Goal: Check status: Check status

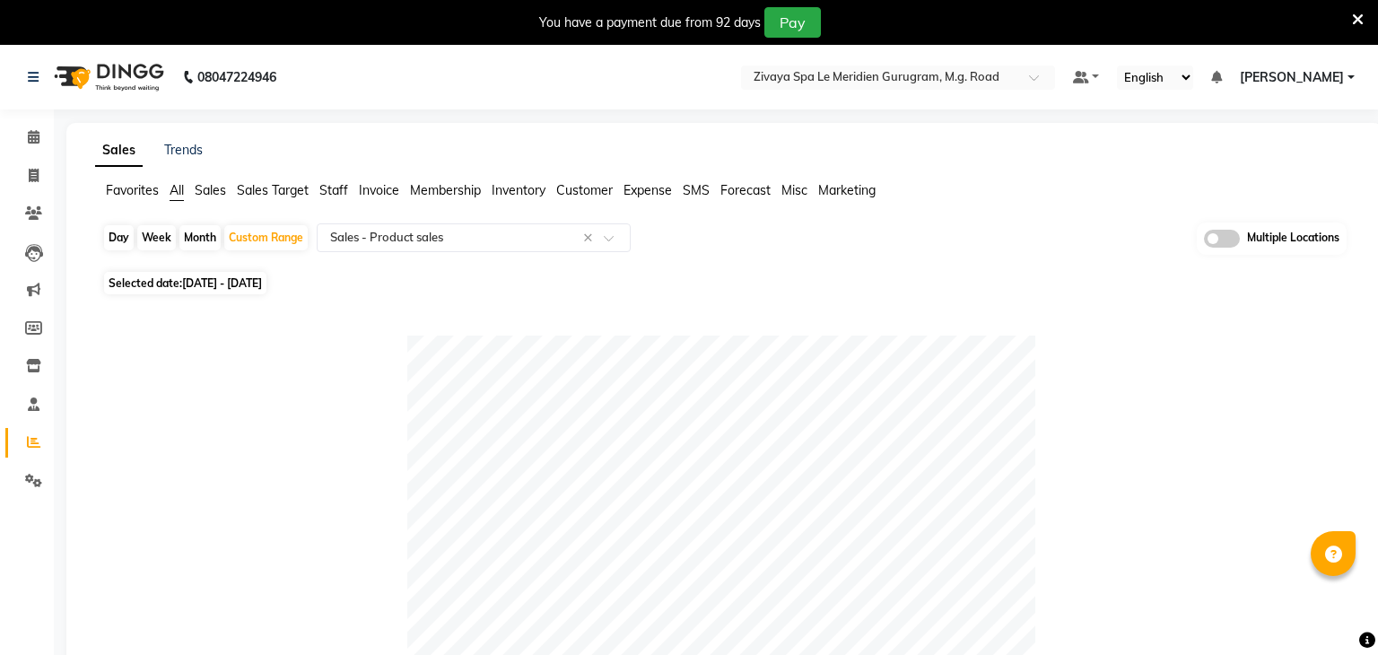
select select "filtered_report"
select select "pdf"
click at [254, 283] on span "[DATE] - [DATE]" at bounding box center [222, 282] width 80 height 13
select select "9"
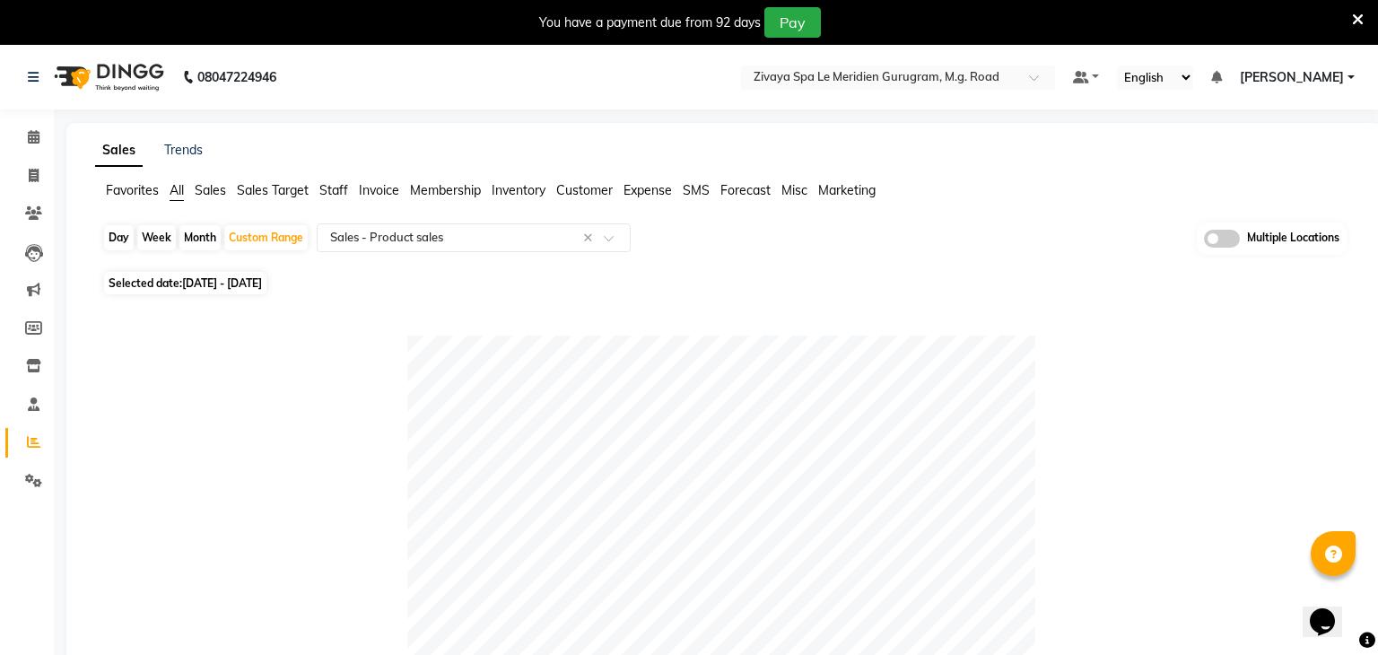
select select "2025"
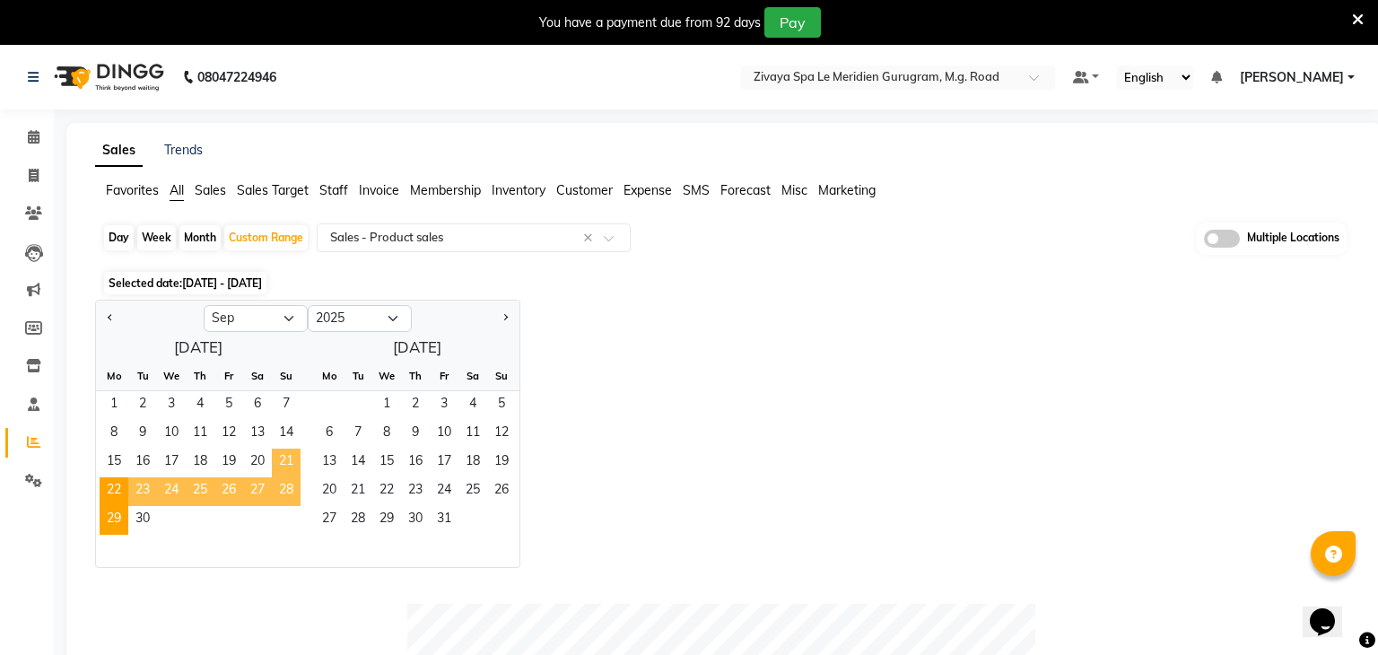
click at [277, 462] on span "21" at bounding box center [286, 462] width 29 height 29
click at [111, 510] on span "29" at bounding box center [114, 520] width 29 height 29
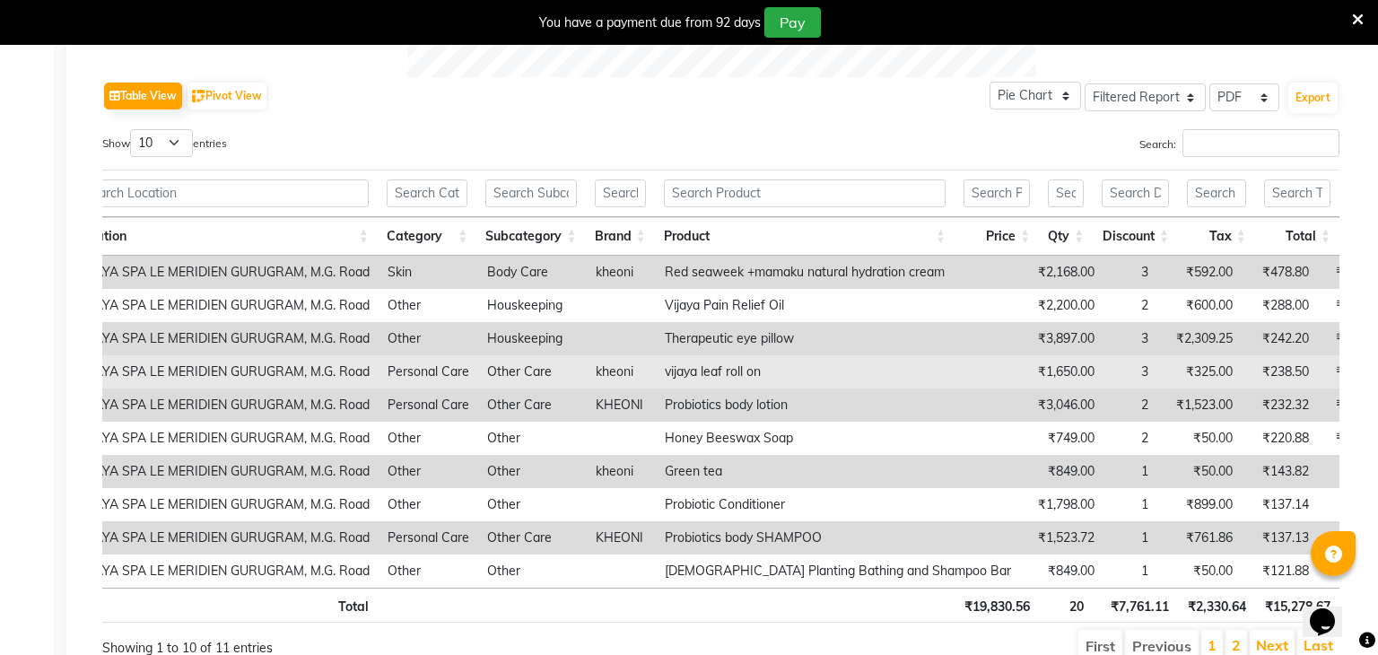
scroll to position [880, 0]
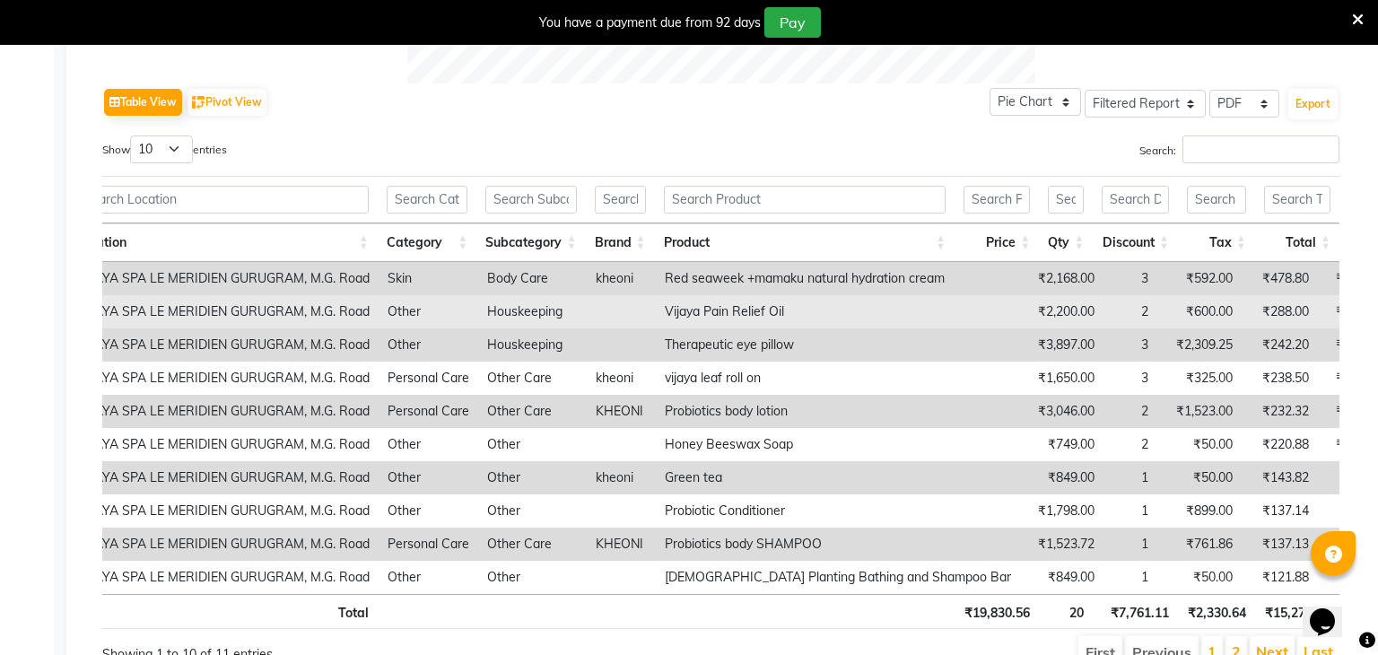
click at [1157, 309] on td "₹600.00" at bounding box center [1199, 311] width 84 height 33
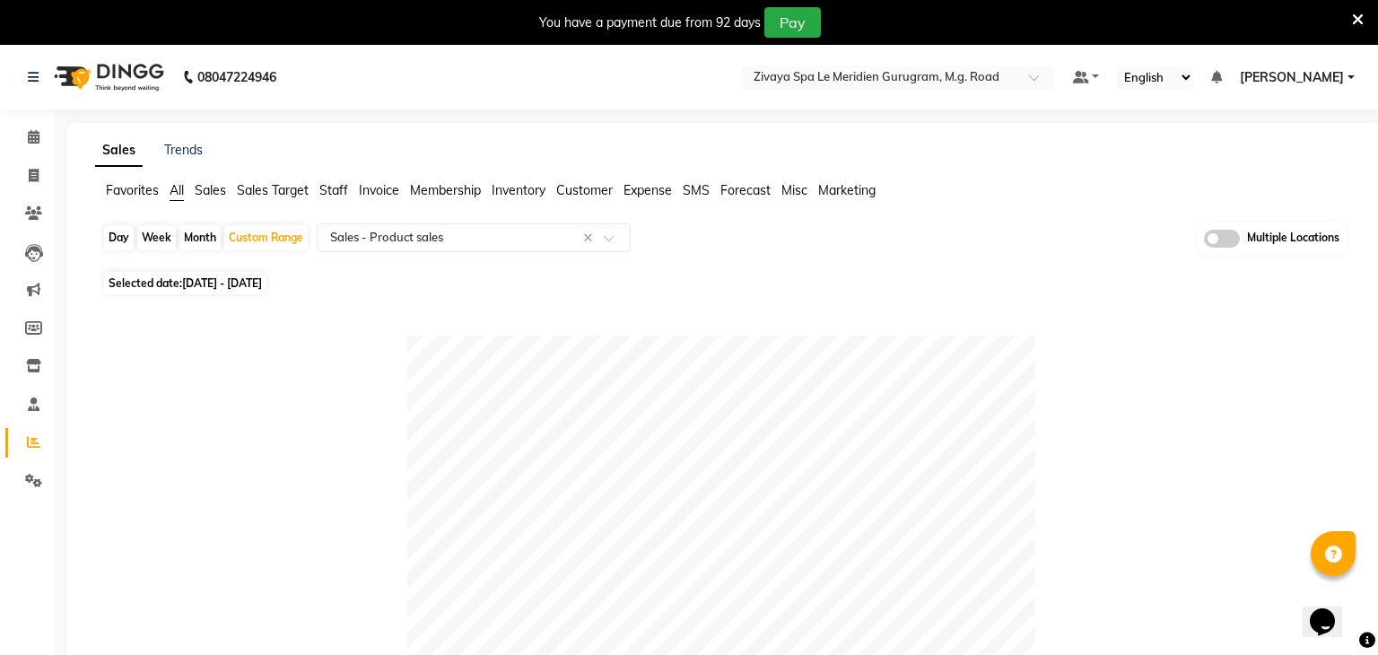
click at [262, 284] on span "21-09-2025 - 29-09-2025" at bounding box center [222, 282] width 80 height 13
select select "9"
select select "2025"
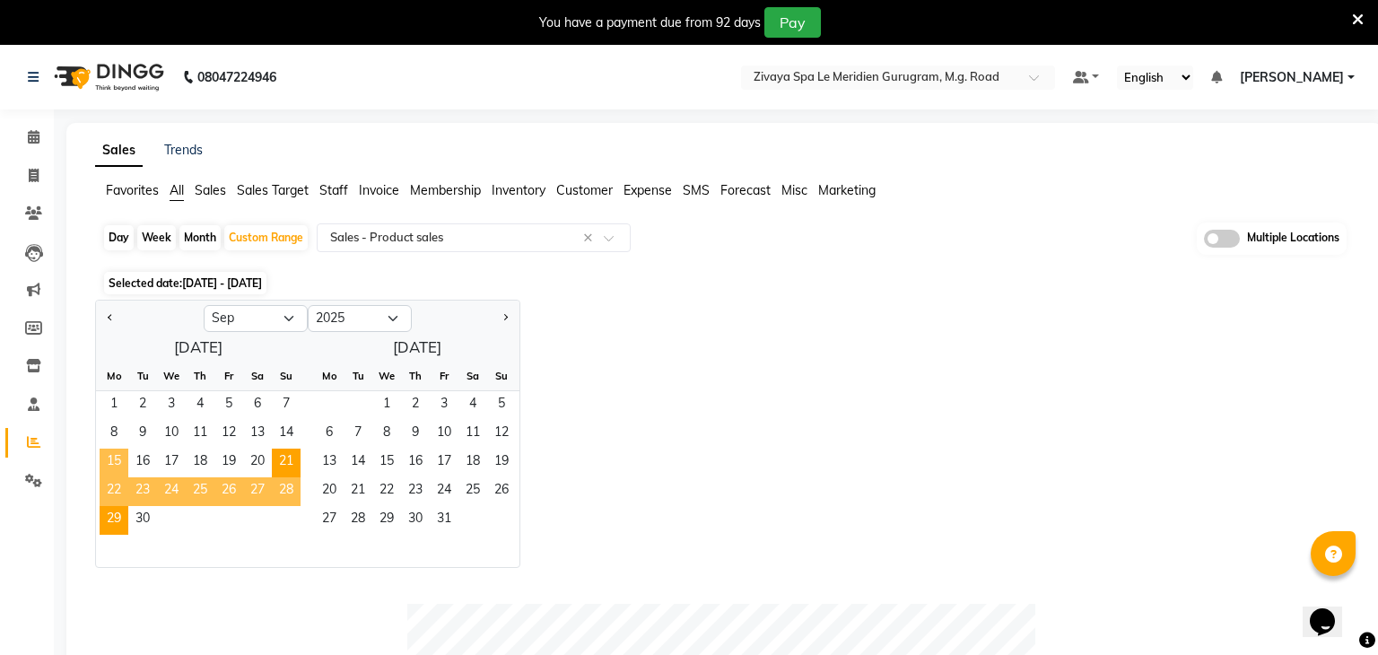
click at [119, 461] on span "15" at bounding box center [114, 462] width 29 height 29
click at [117, 482] on span "22" at bounding box center [114, 491] width 29 height 29
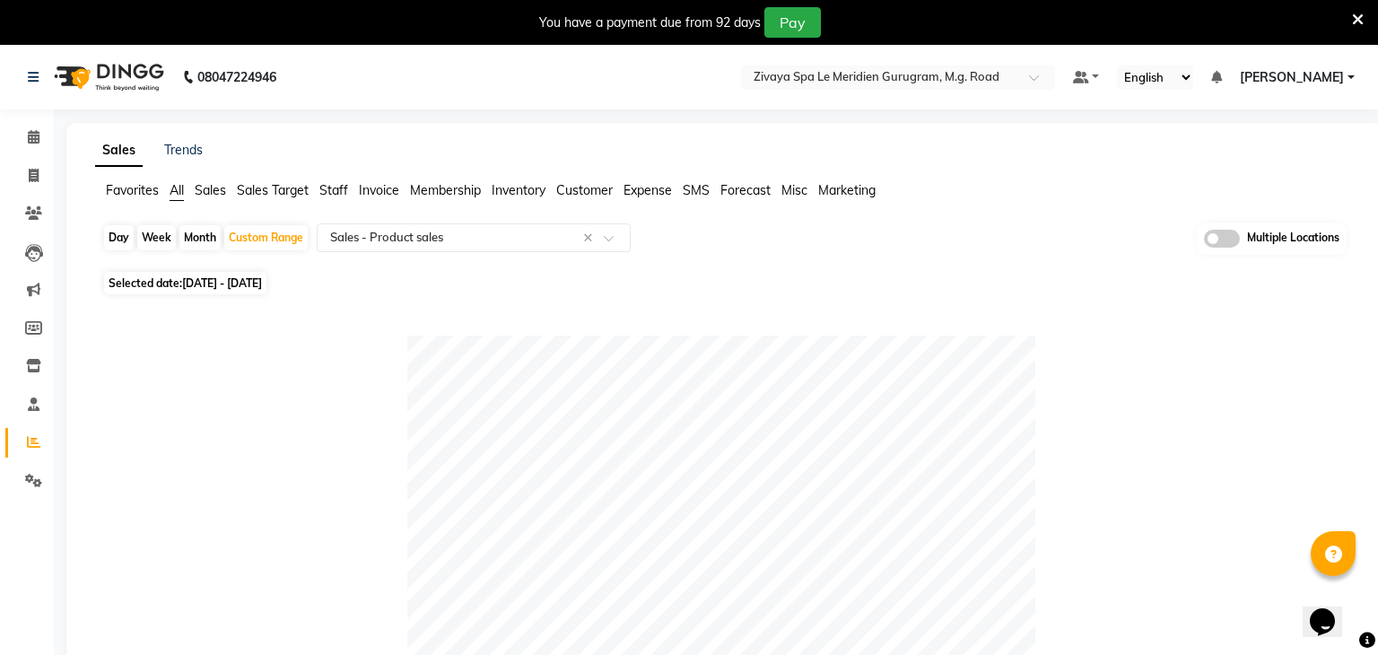
click at [235, 276] on span "15-09-2025 - 22-09-2025" at bounding box center [222, 282] width 80 height 13
select select "9"
select select "2025"
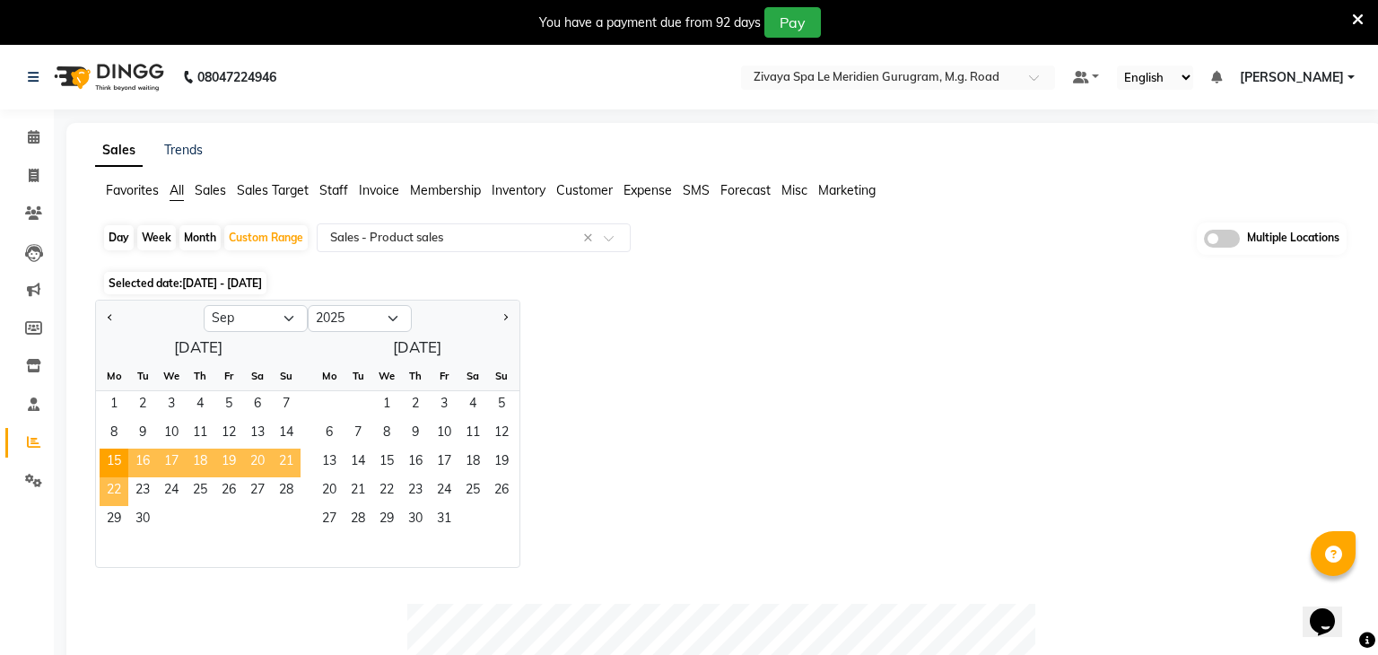
click at [116, 482] on span "22" at bounding box center [114, 491] width 29 height 29
click at [113, 517] on span "29" at bounding box center [114, 520] width 29 height 29
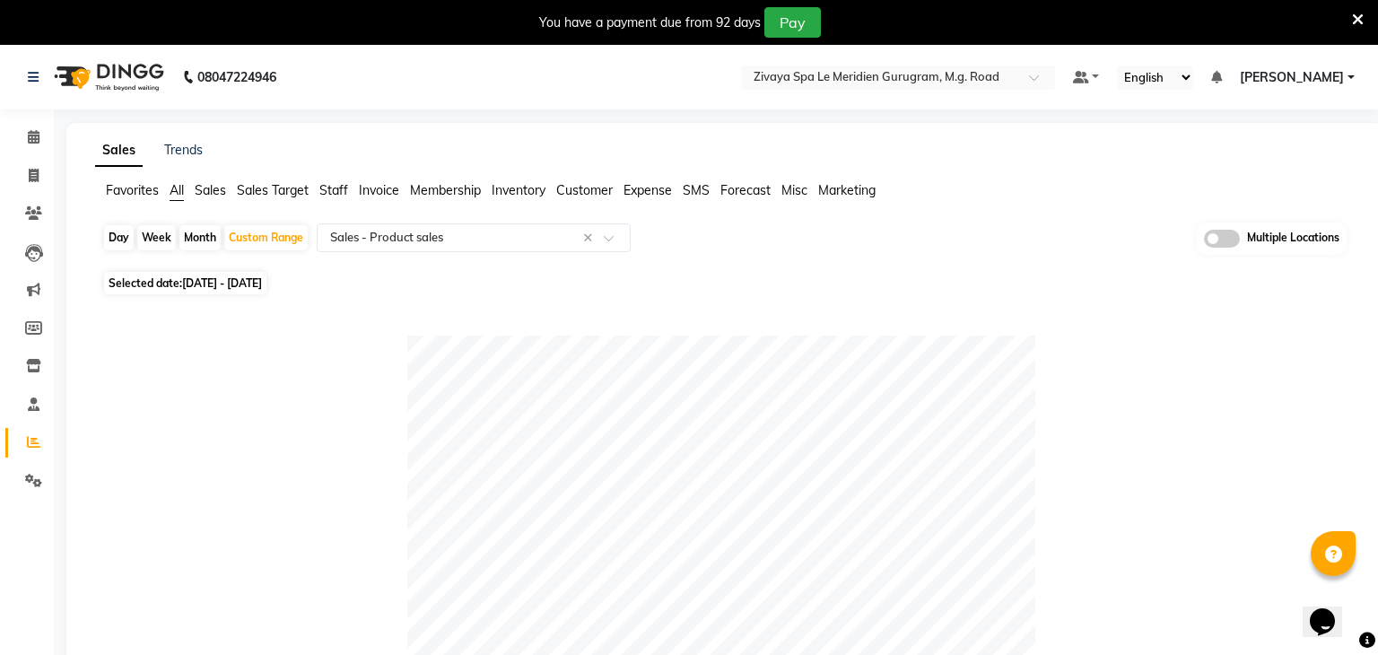
click at [196, 290] on span "Selected date: 22-09-2025 - 29-09-2025" at bounding box center [185, 283] width 162 height 22
select select "9"
select select "2025"
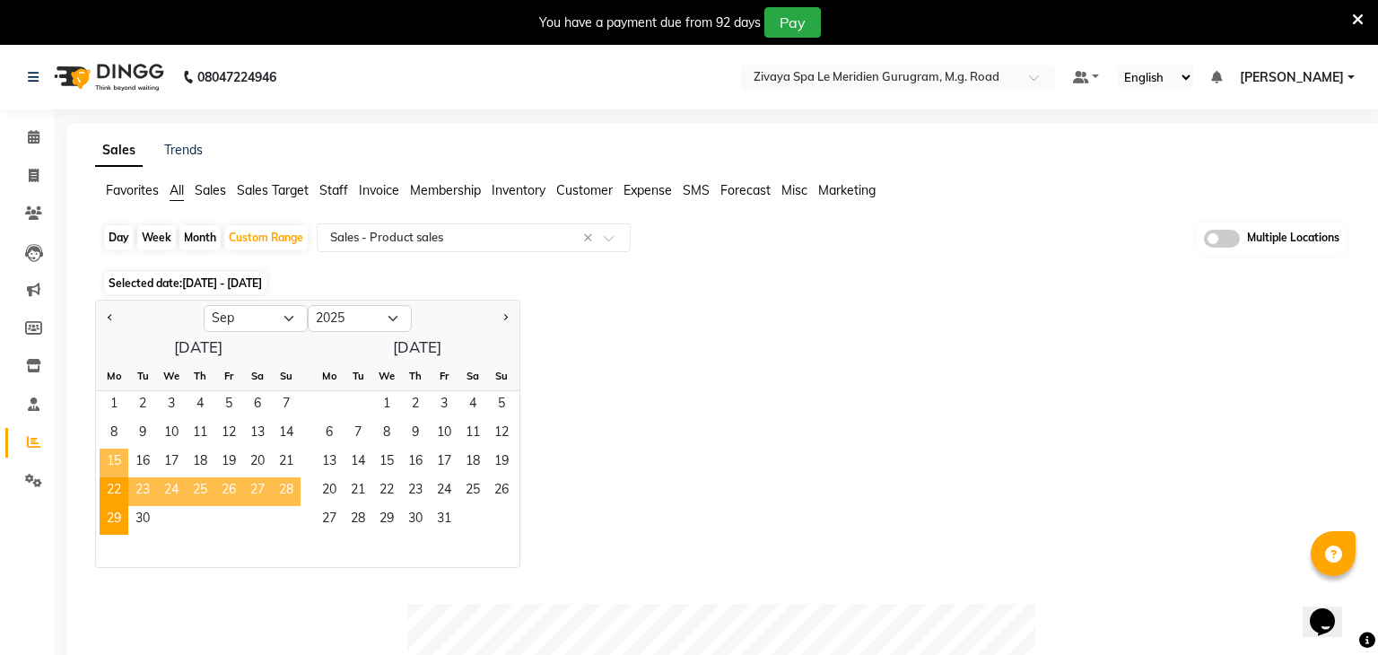
click at [117, 459] on span "15" at bounding box center [114, 462] width 29 height 29
click at [115, 520] on span "29" at bounding box center [114, 520] width 29 height 29
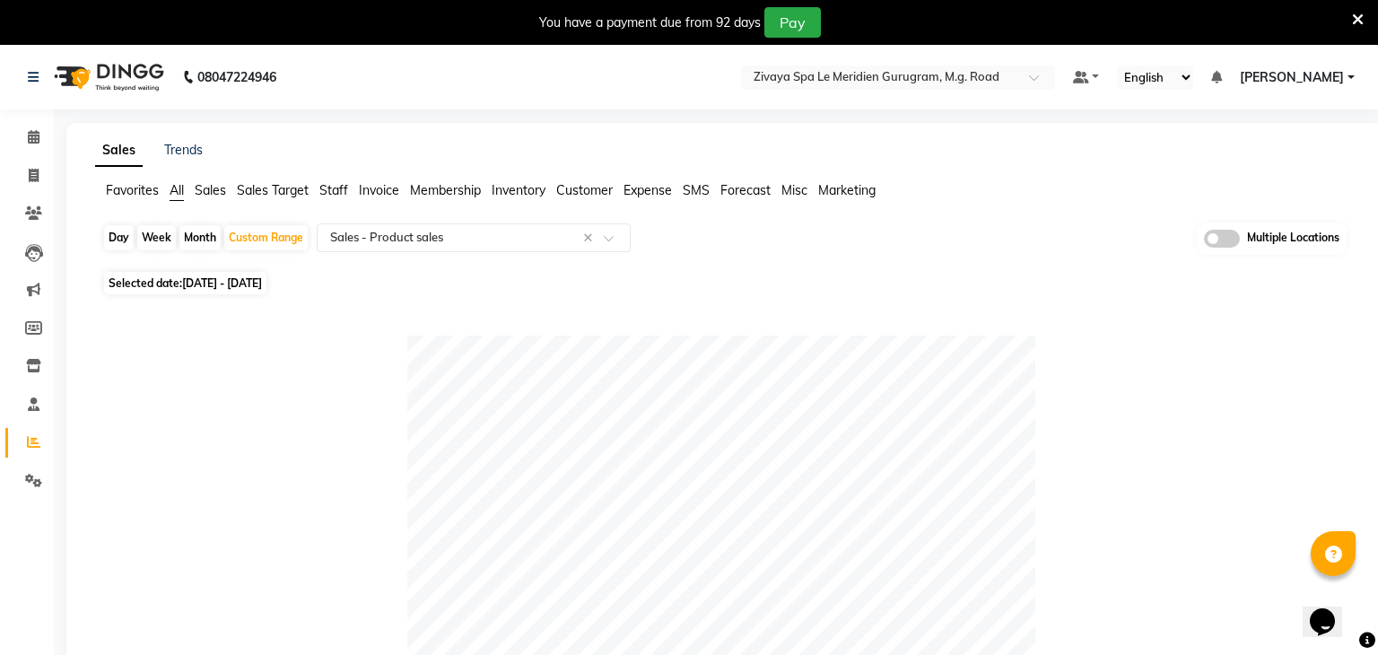
scroll to position [953, 0]
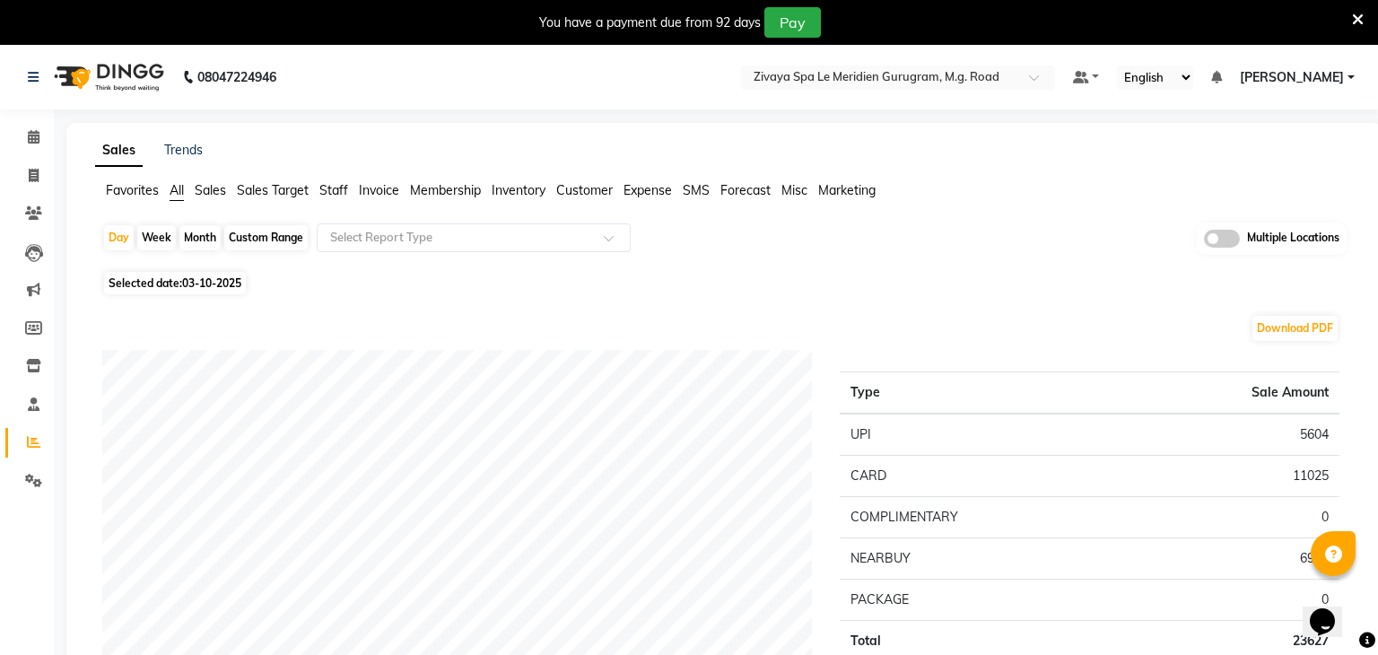
click at [292, 235] on div "Custom Range" at bounding box center [265, 237] width 83 height 25
select select "10"
select select "2025"
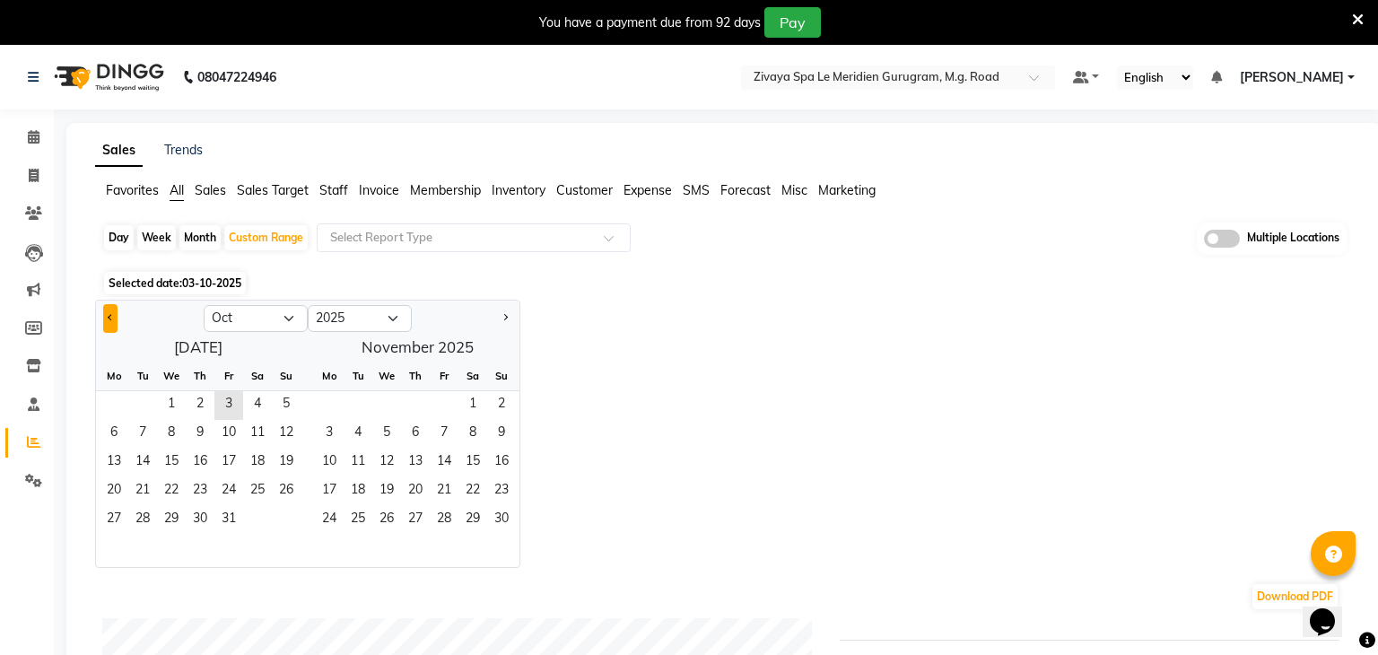
click at [115, 322] on button "Previous month" at bounding box center [110, 318] width 14 height 29
select select "9"
click at [119, 401] on span "1" at bounding box center [114, 405] width 29 height 29
click at [117, 509] on span "29" at bounding box center [114, 520] width 29 height 29
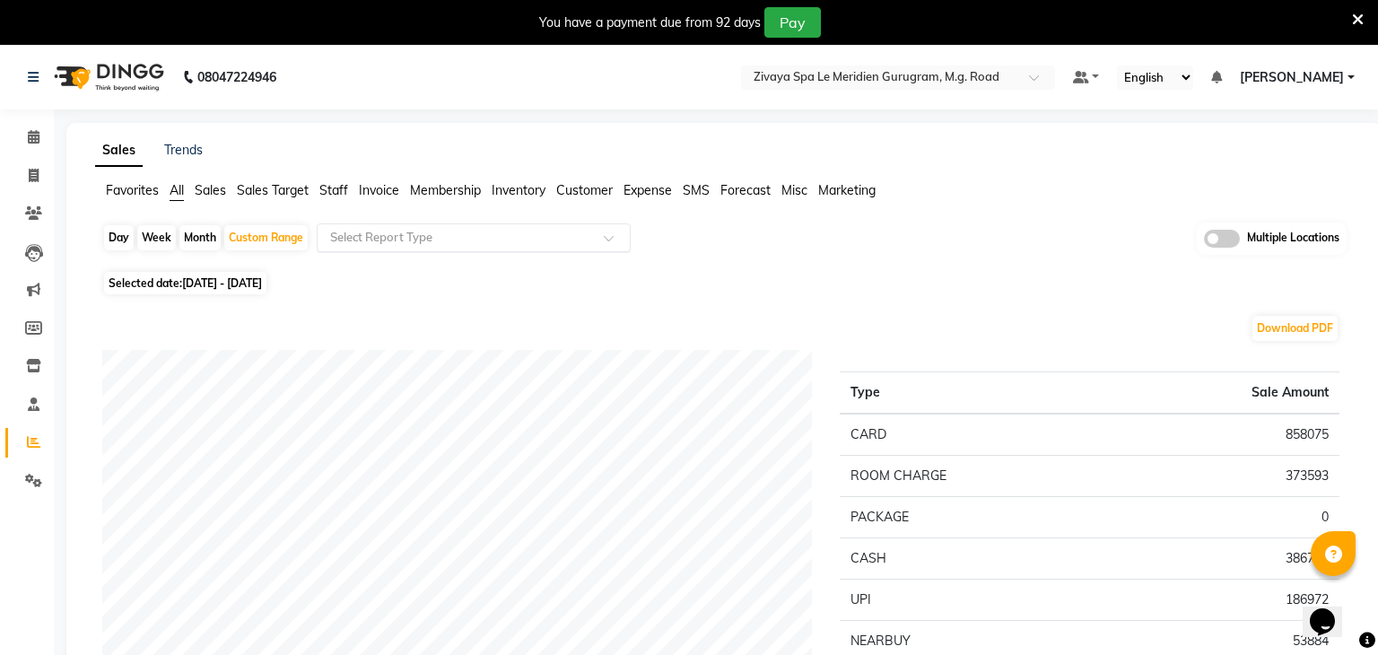
click at [560, 233] on input "text" at bounding box center [455, 238] width 258 height 18
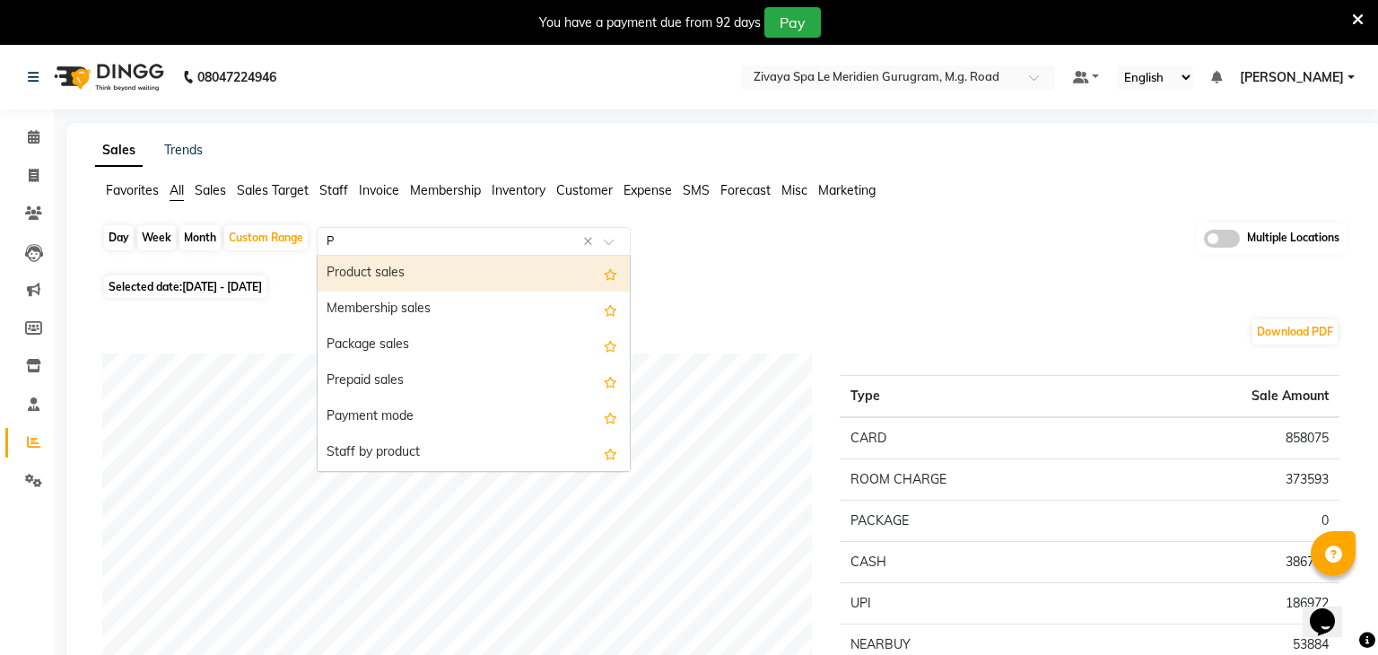
type input "PR"
click at [445, 277] on div "Product sales" at bounding box center [474, 274] width 312 height 36
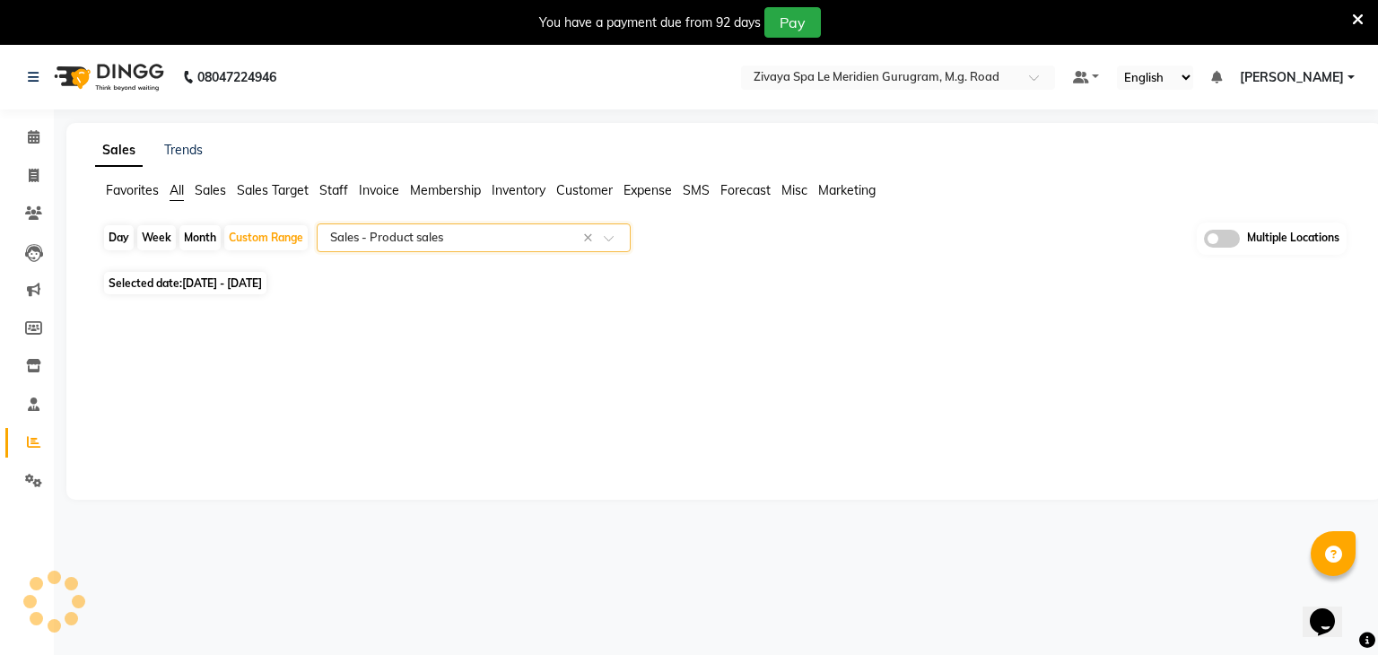
select select "filtered_report"
select select "pdf"
click at [262, 286] on span "[DATE] - [DATE]" at bounding box center [222, 282] width 80 height 13
select select "9"
select select "2025"
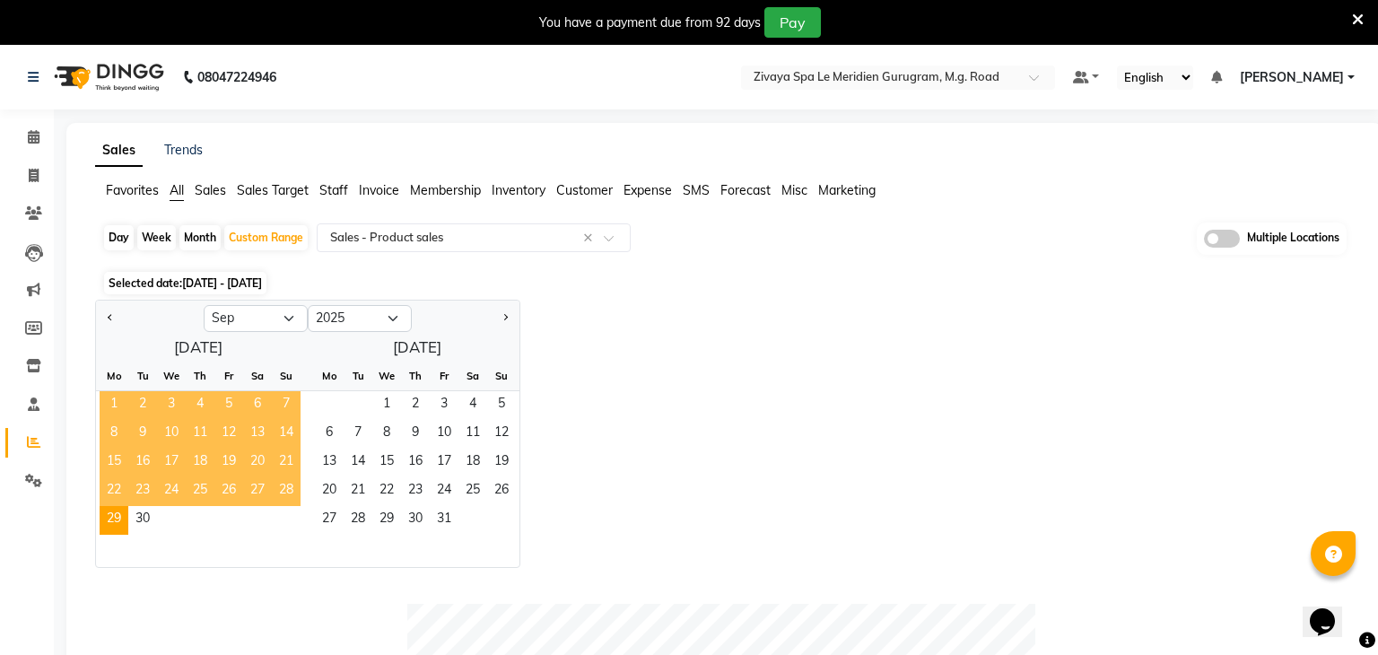
click at [123, 405] on span "1" at bounding box center [114, 405] width 29 height 29
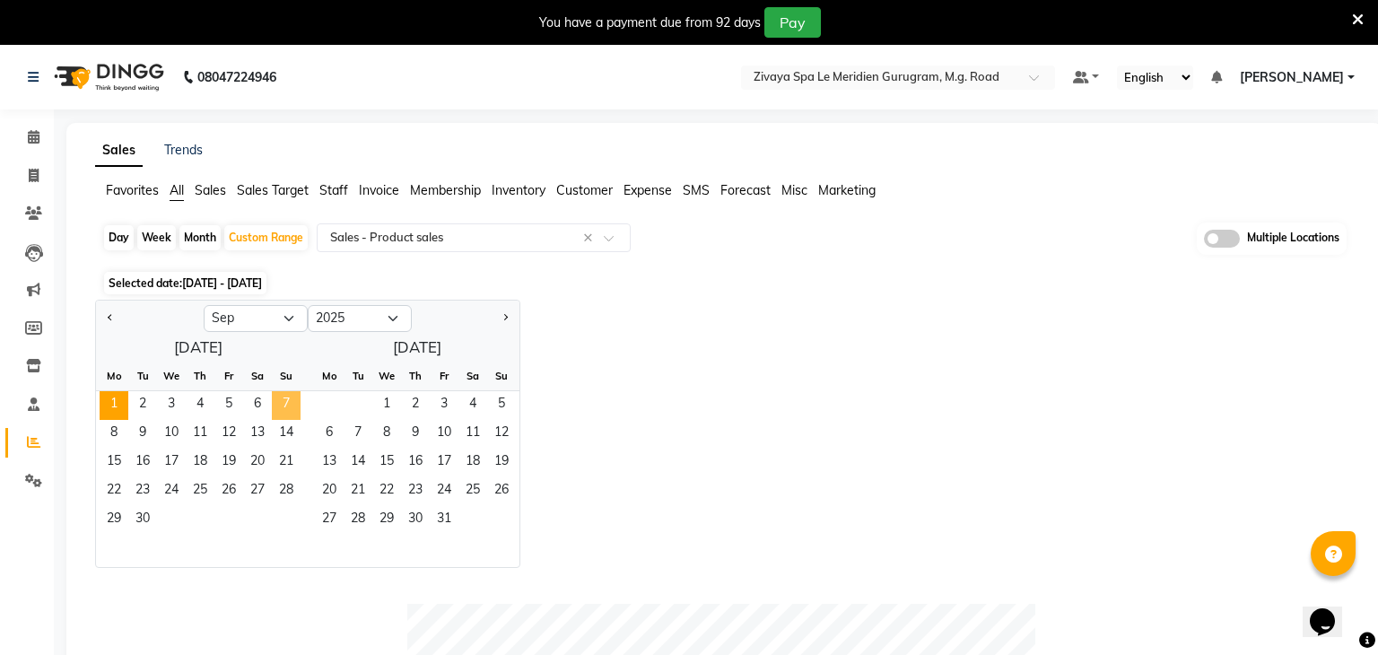
click at [281, 408] on span "7" at bounding box center [286, 405] width 29 height 29
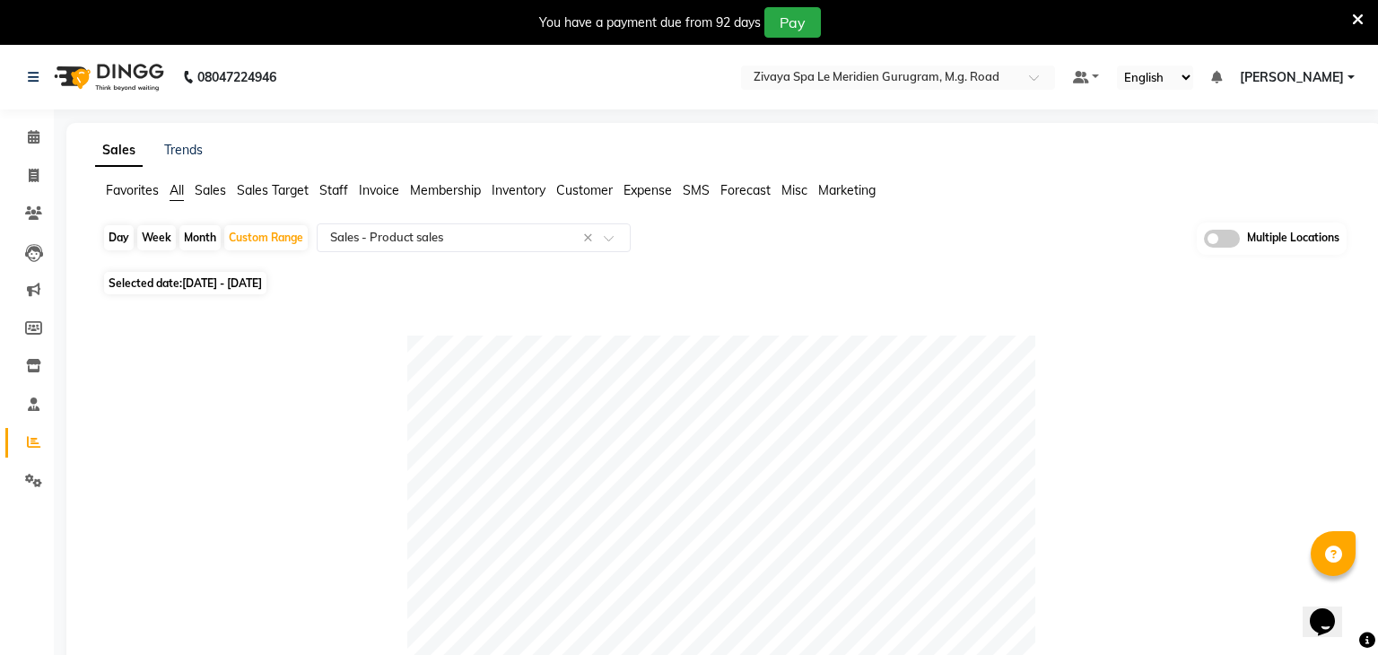
click at [155, 279] on span "Selected date: [DATE] - [DATE]" at bounding box center [185, 283] width 162 height 22
select select "9"
select select "2025"
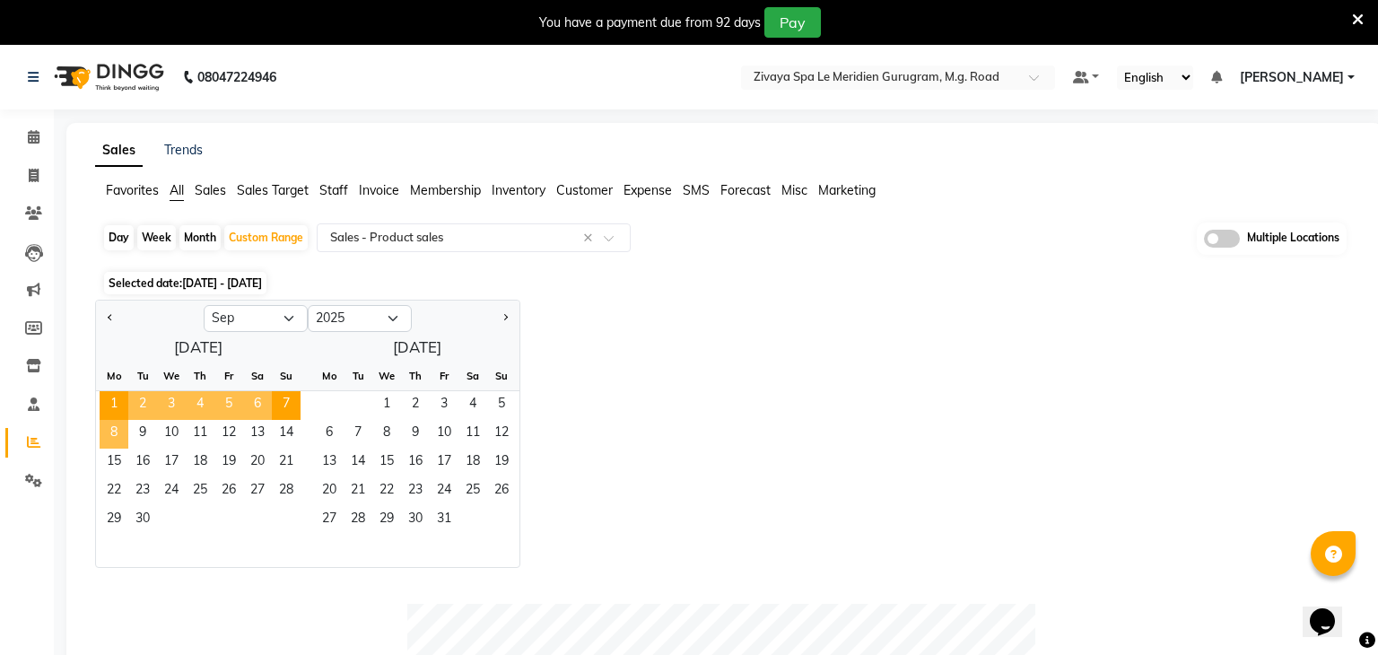
click at [113, 430] on span "8" at bounding box center [114, 434] width 29 height 29
click at [289, 432] on span "14" at bounding box center [286, 434] width 29 height 29
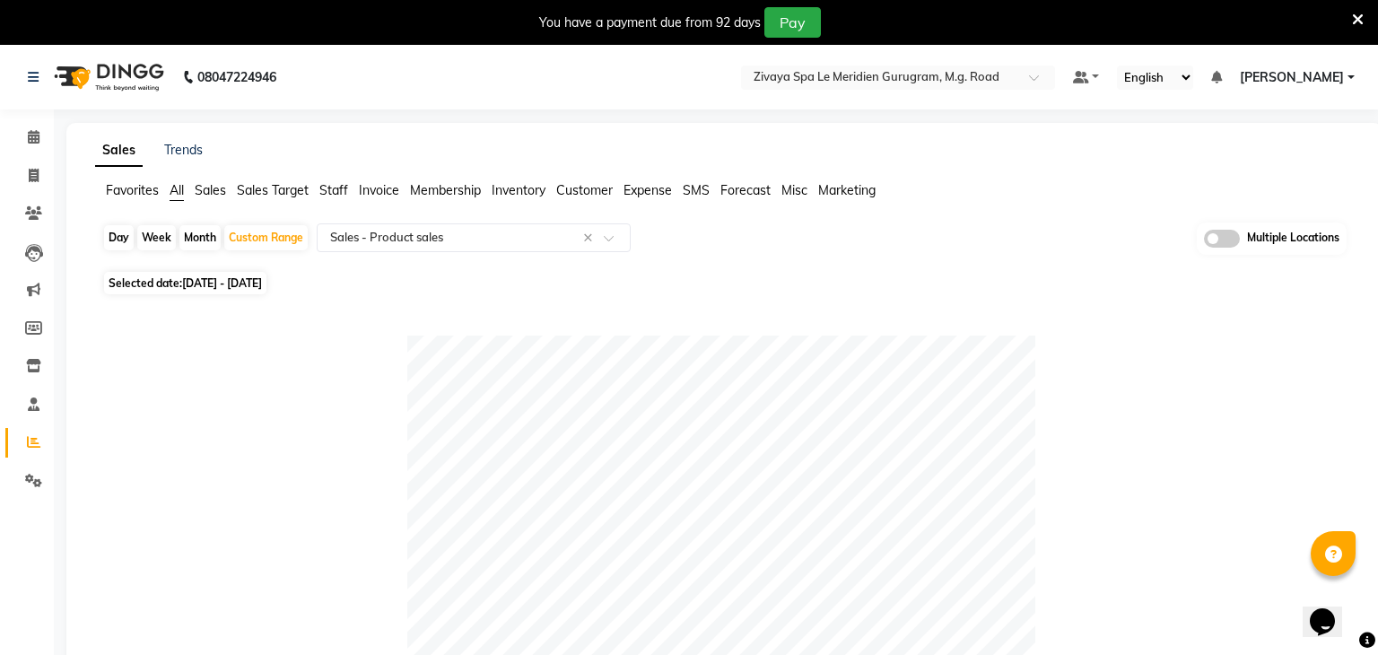
click at [200, 280] on span "[DATE] - [DATE]" at bounding box center [222, 282] width 80 height 13
select select "9"
select select "2025"
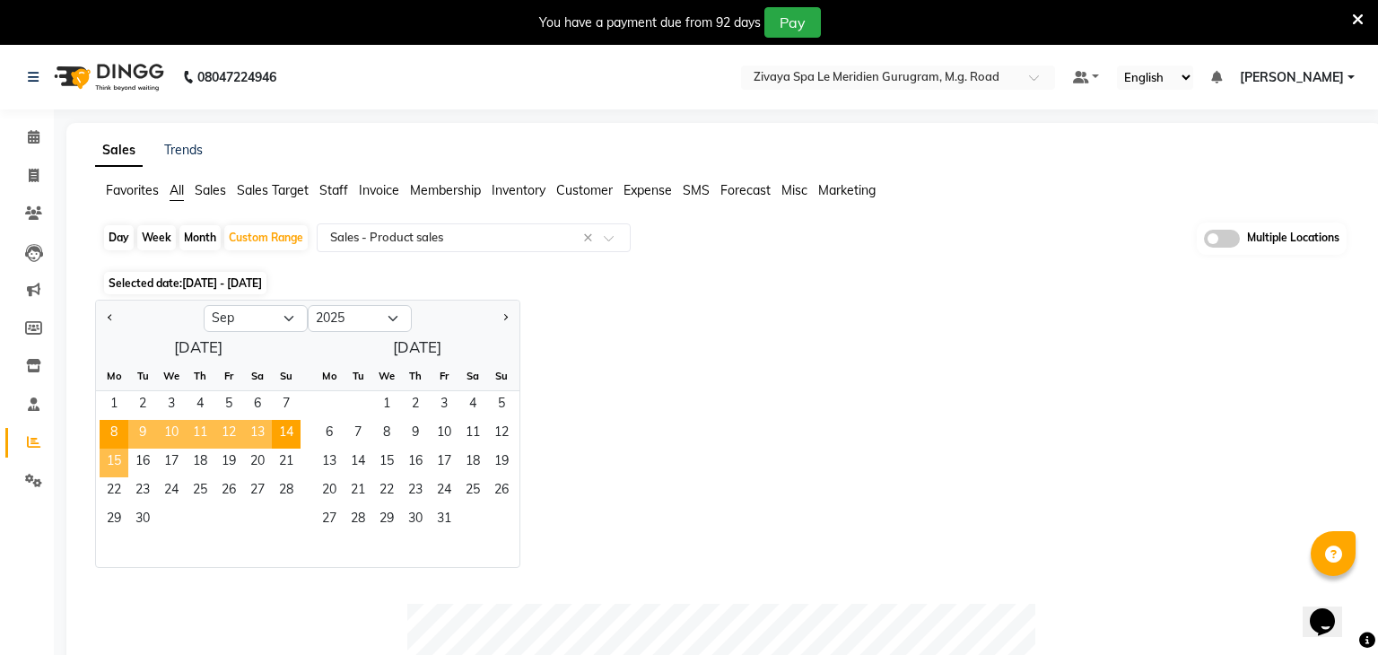
click at [124, 464] on span "15" at bounding box center [114, 462] width 29 height 29
click at [291, 467] on span "21" at bounding box center [286, 462] width 29 height 29
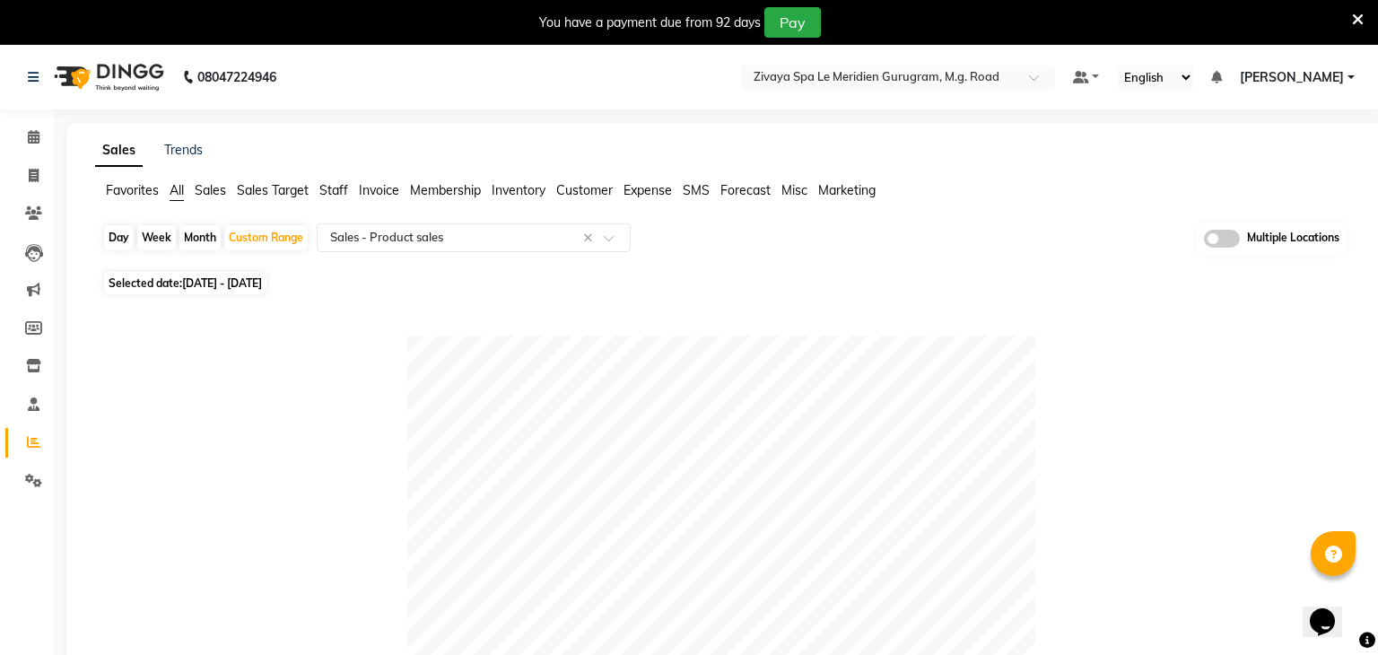
click at [204, 290] on span "Selected date: [DATE] - [DATE]" at bounding box center [185, 283] width 162 height 22
select select "9"
select select "2025"
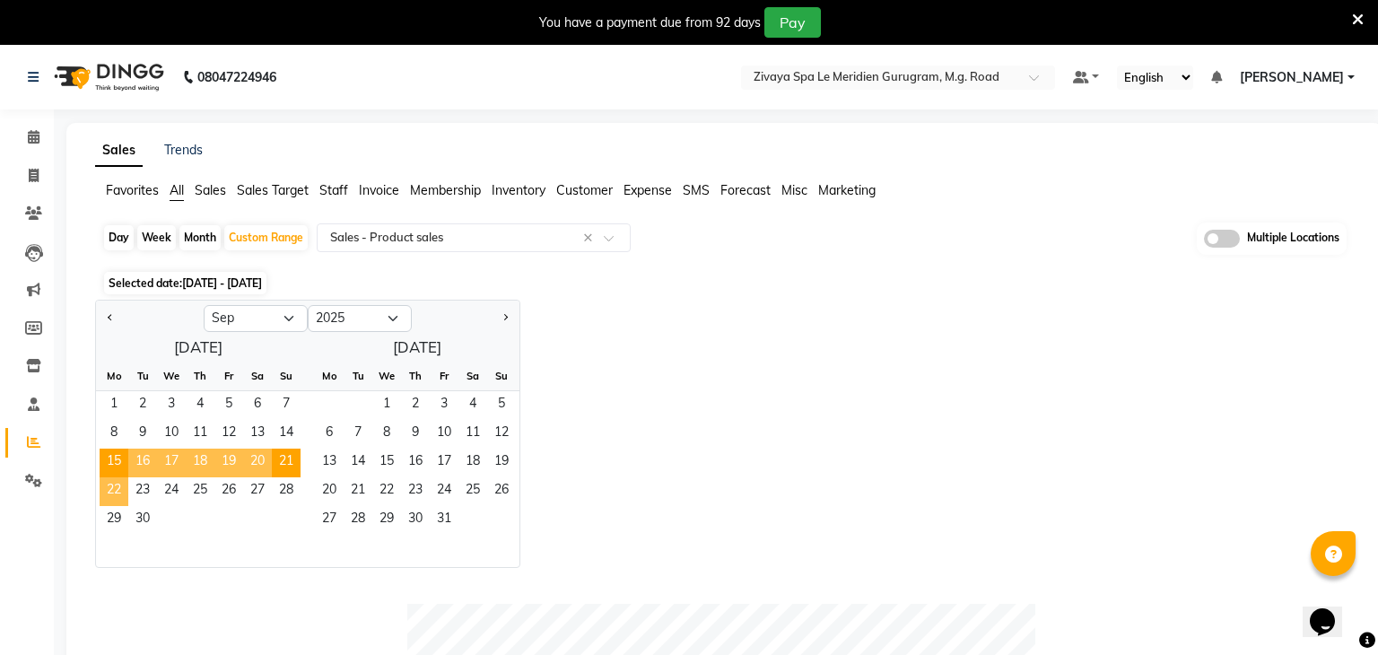
click at [105, 492] on span "22" at bounding box center [114, 491] width 29 height 29
click at [117, 518] on span "29" at bounding box center [114, 520] width 29 height 29
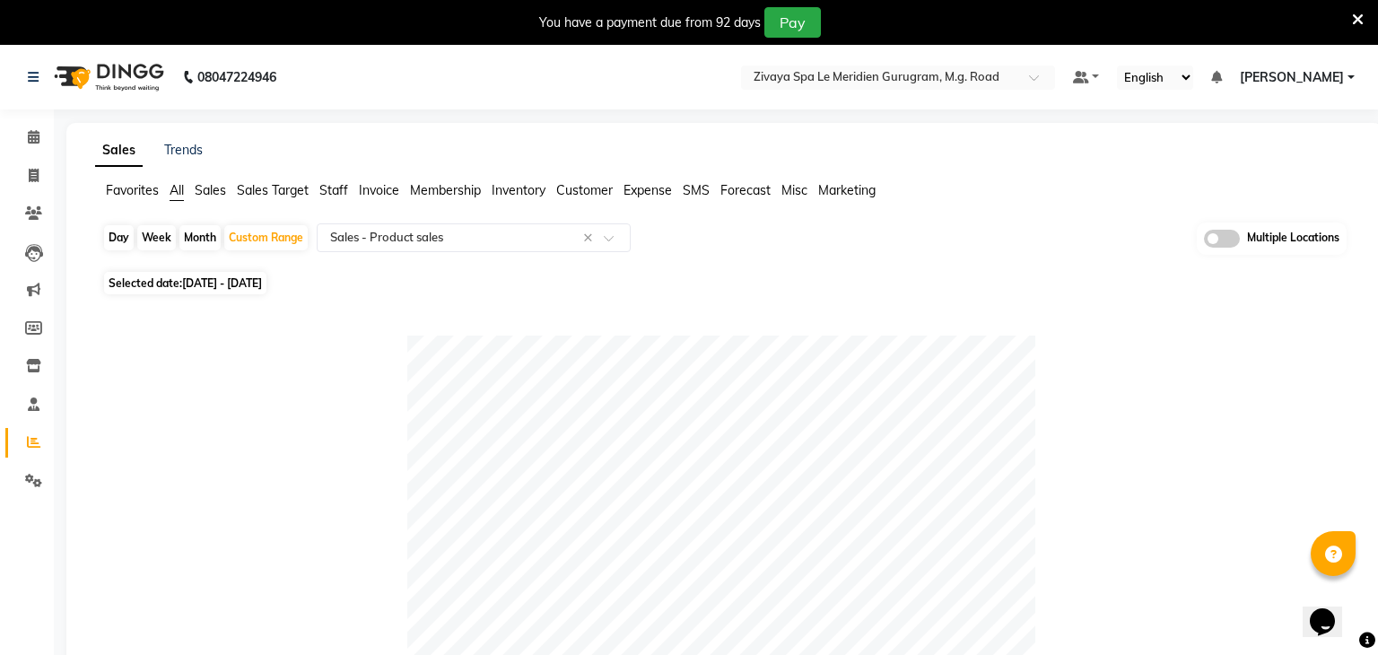
scroll to position [953, 0]
